Goal: Navigation & Orientation: Find specific page/section

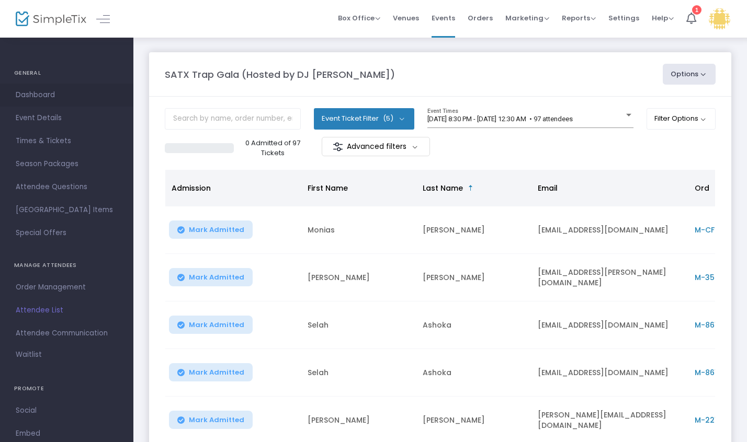
click at [35, 92] on span "Dashboard" at bounding box center [67, 95] width 102 height 14
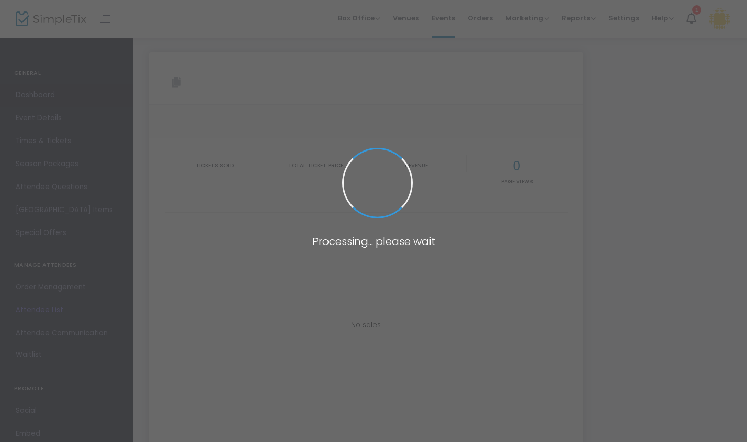
type input "[URL][DOMAIN_NAME][PERSON_NAME]"
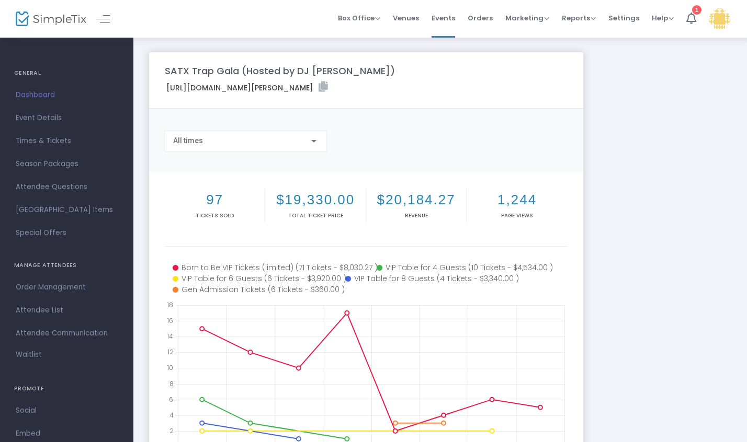
click at [36, 88] on span "Dashboard" at bounding box center [67, 95] width 102 height 14
